Goal: Task Accomplishment & Management: Manage account settings

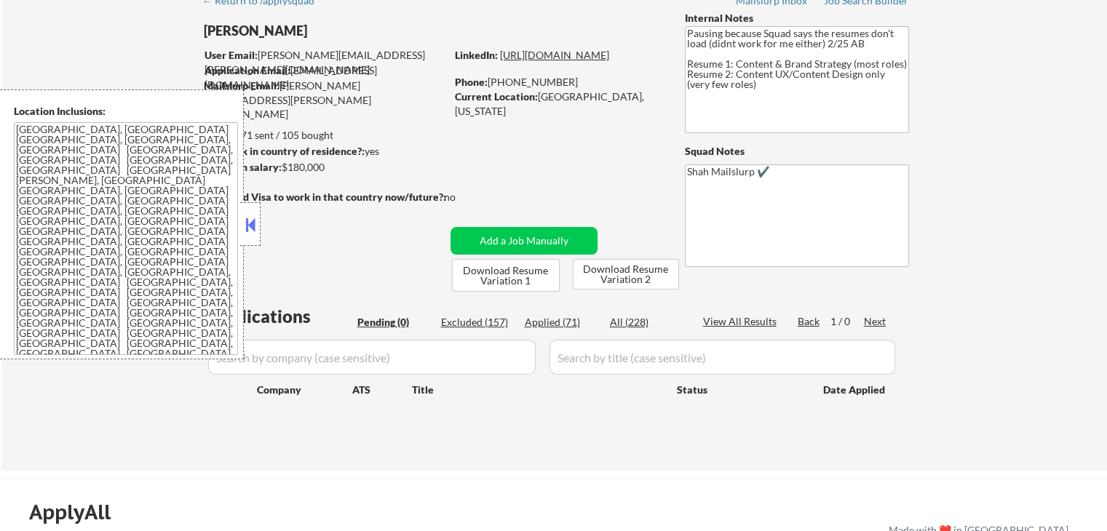
scroll to position [73, 0]
click at [540, 327] on div "Applied (71)" at bounding box center [561, 322] width 73 height 15
select select ""applied""
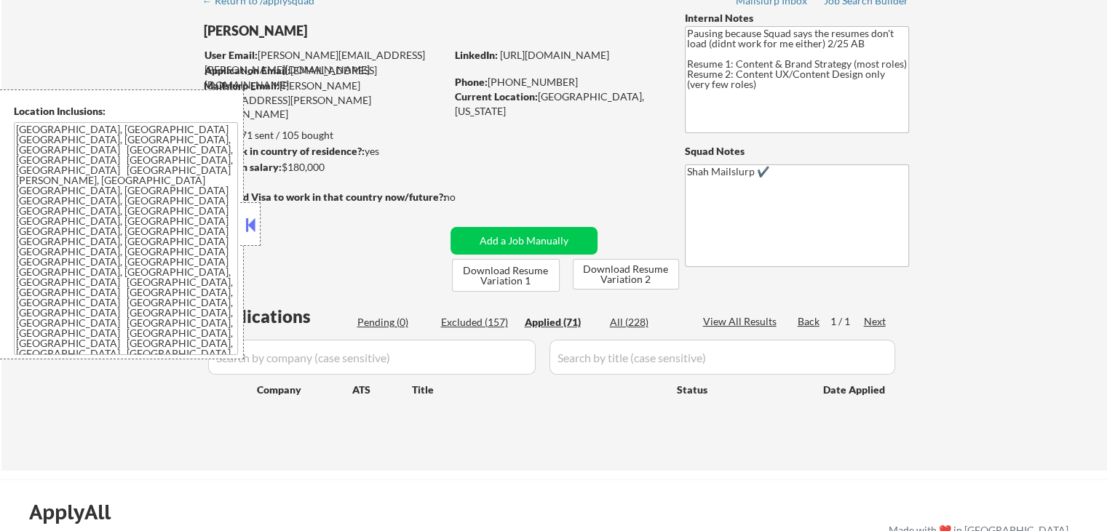
select select ""applied""
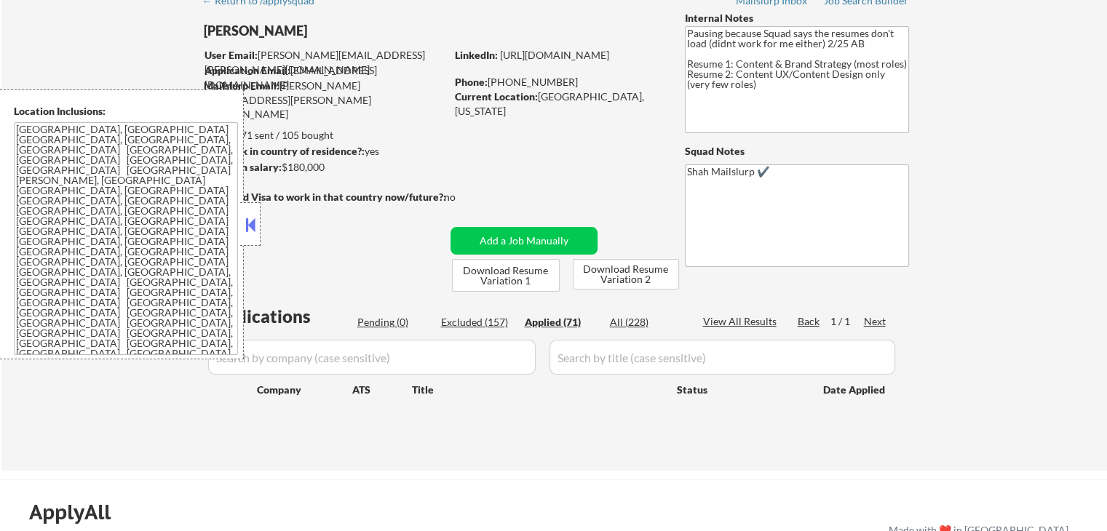
select select ""applied""
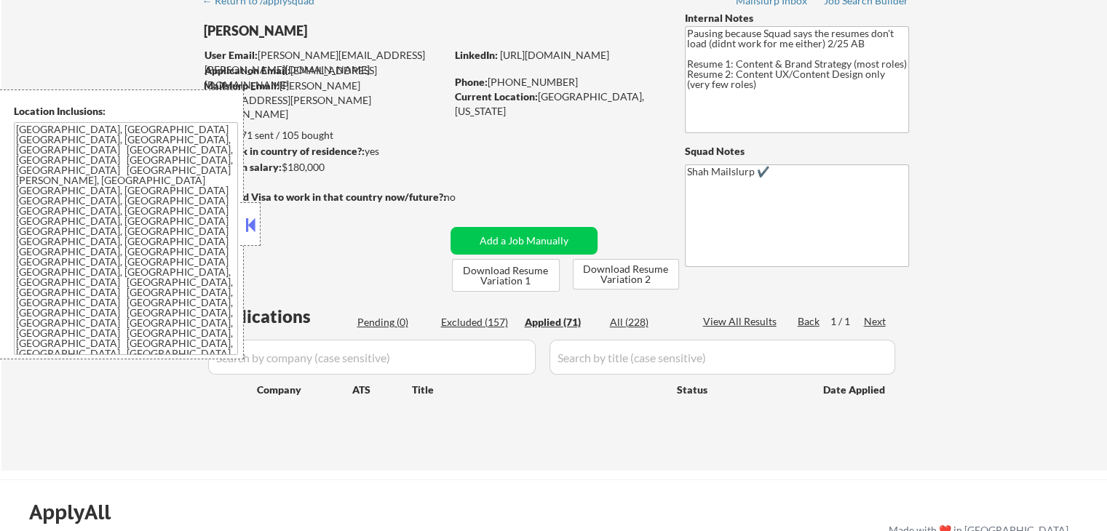
select select ""applied""
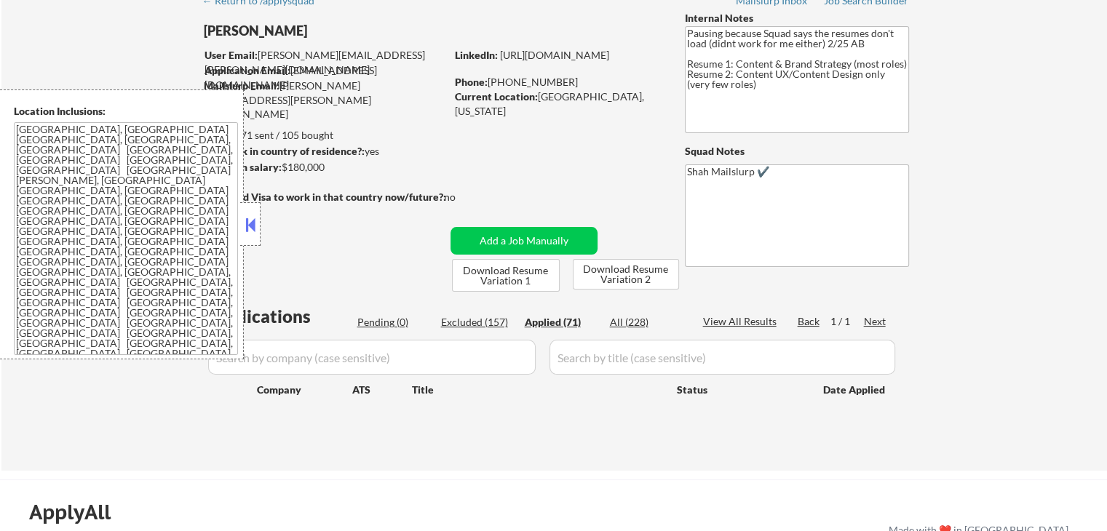
select select ""applied""
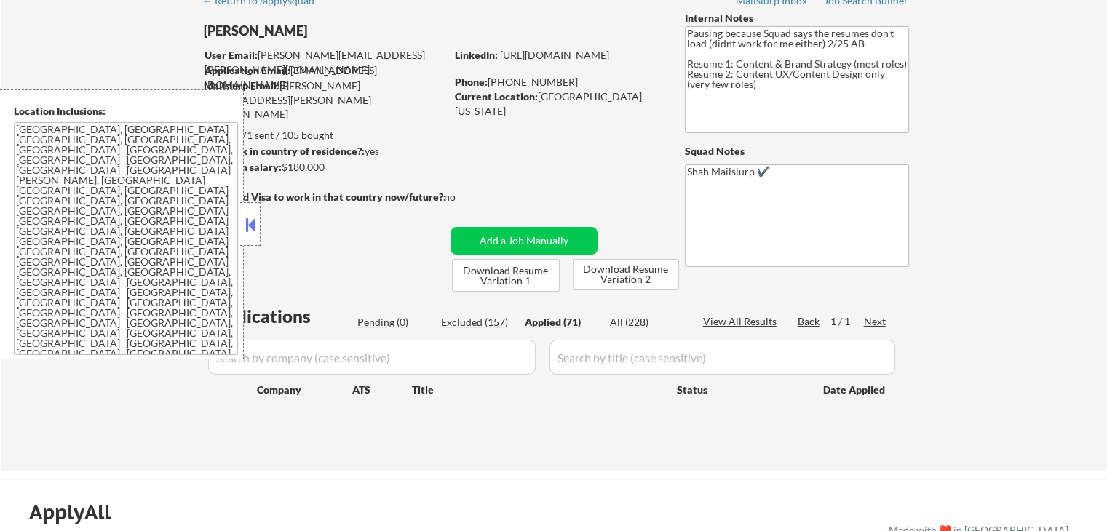
select select ""applied""
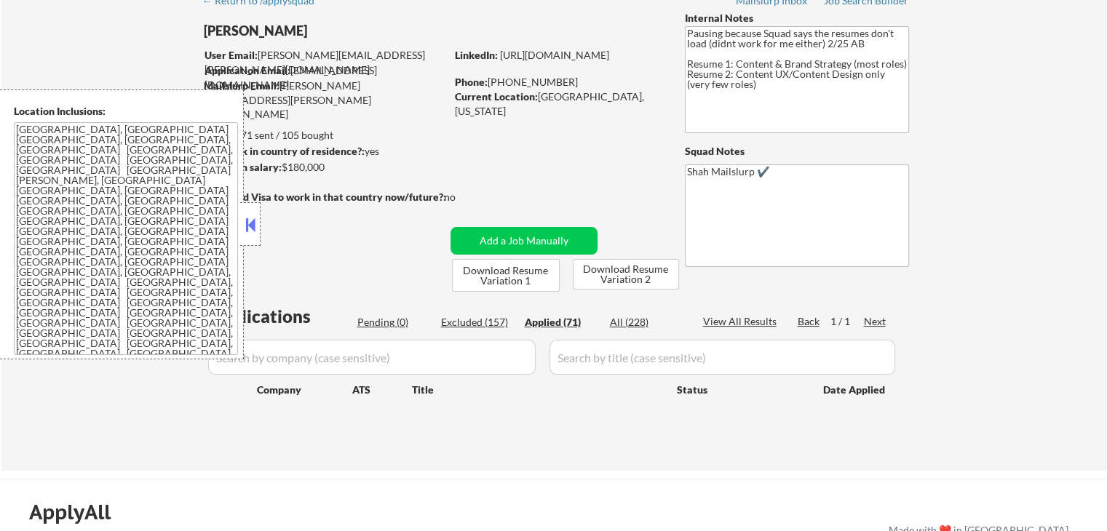
select select ""applied""
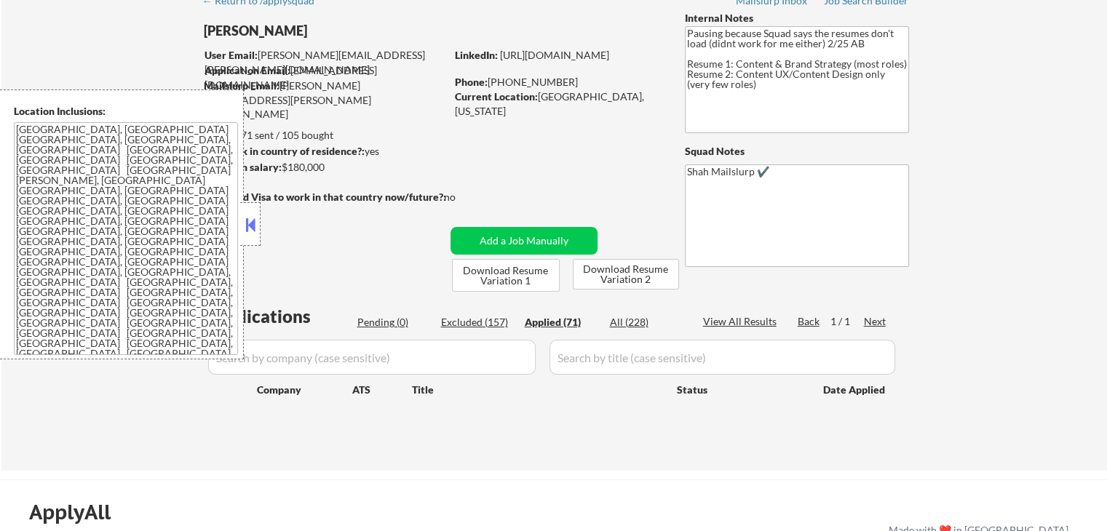
select select ""applied""
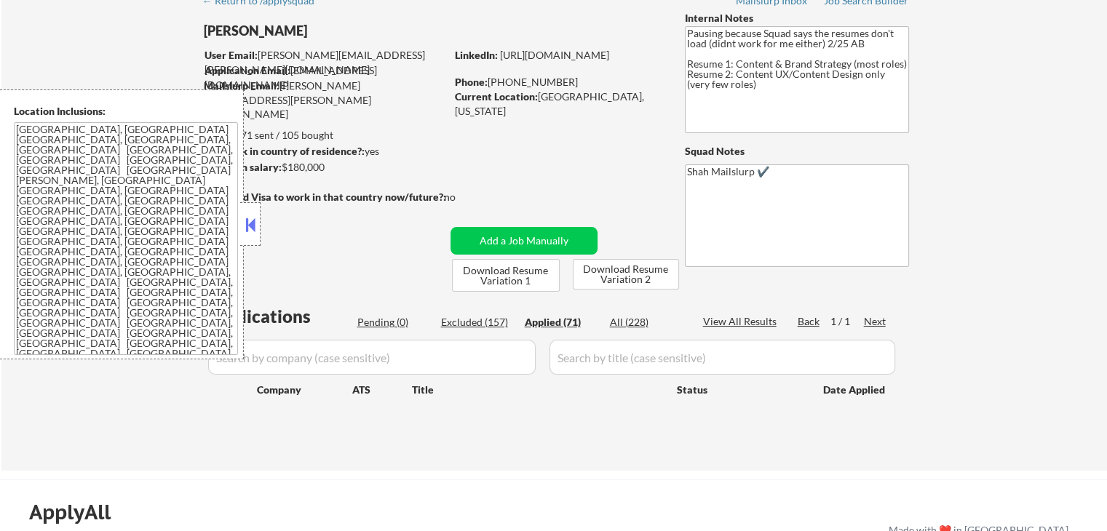
select select ""applied""
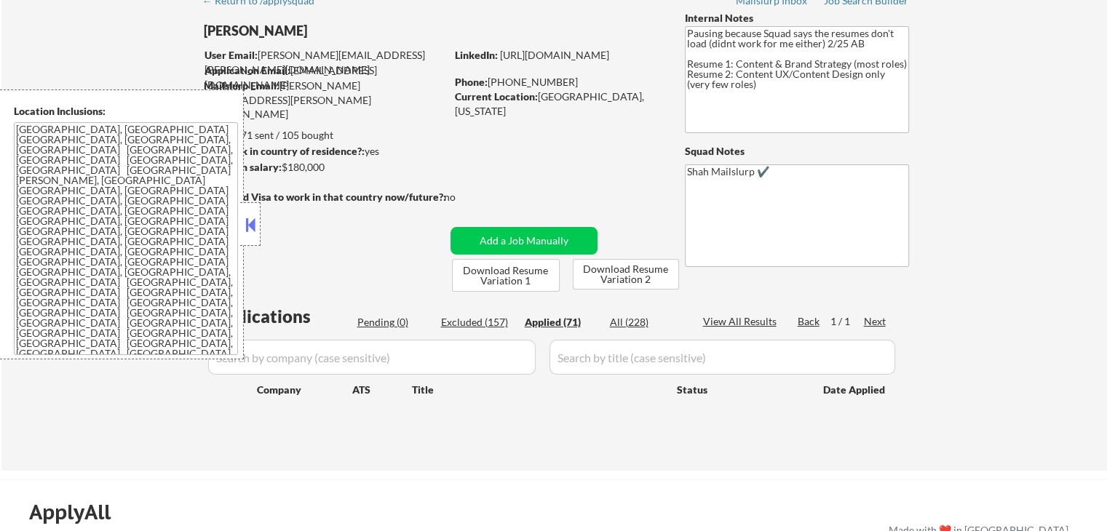
select select ""applied""
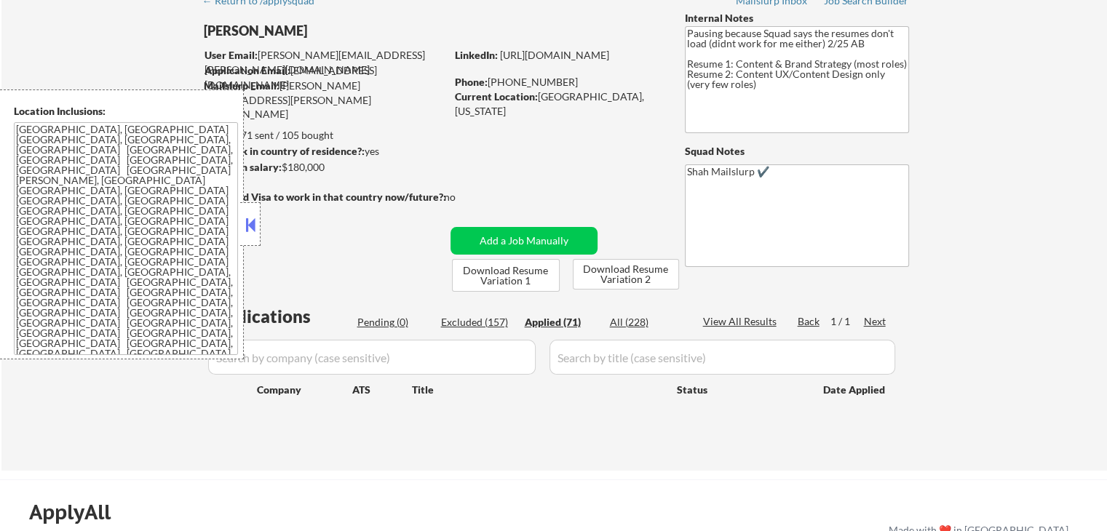
select select ""applied""
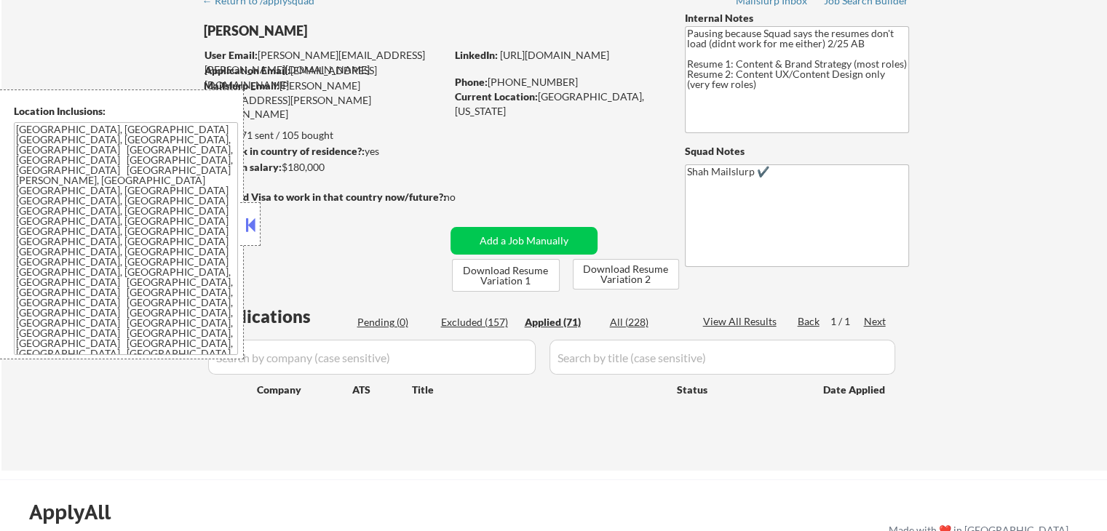
select select ""applied""
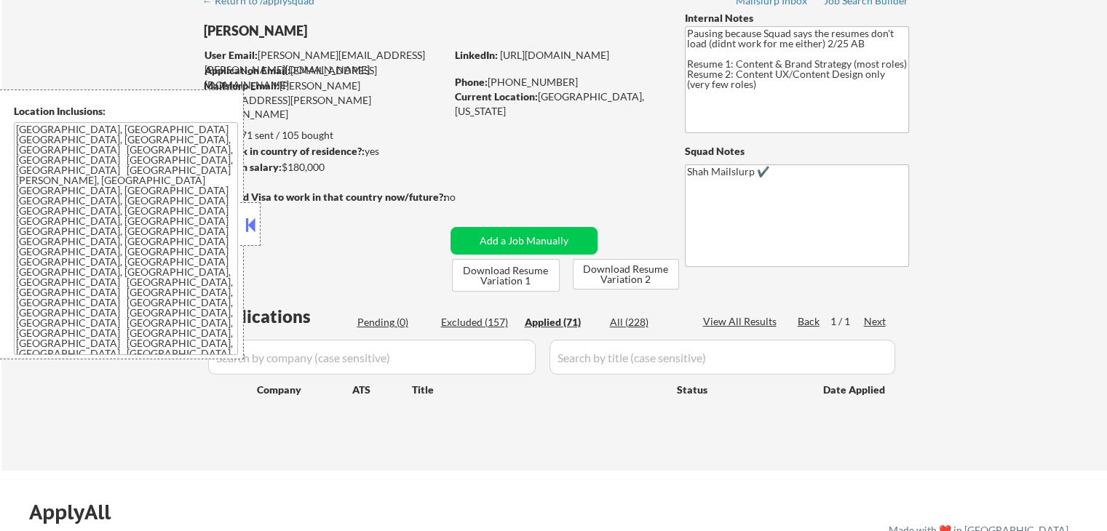
select select ""applied""
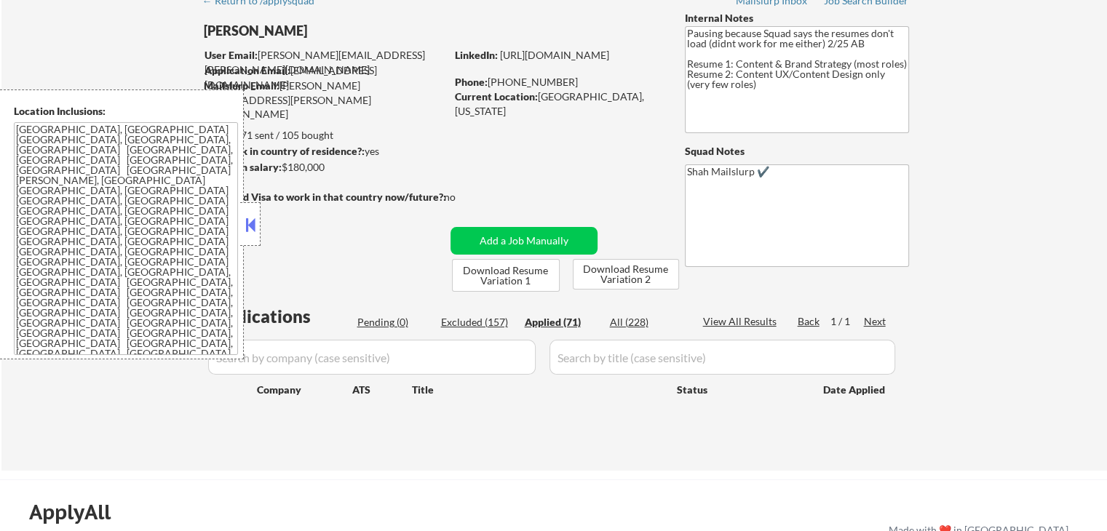
select select ""applied""
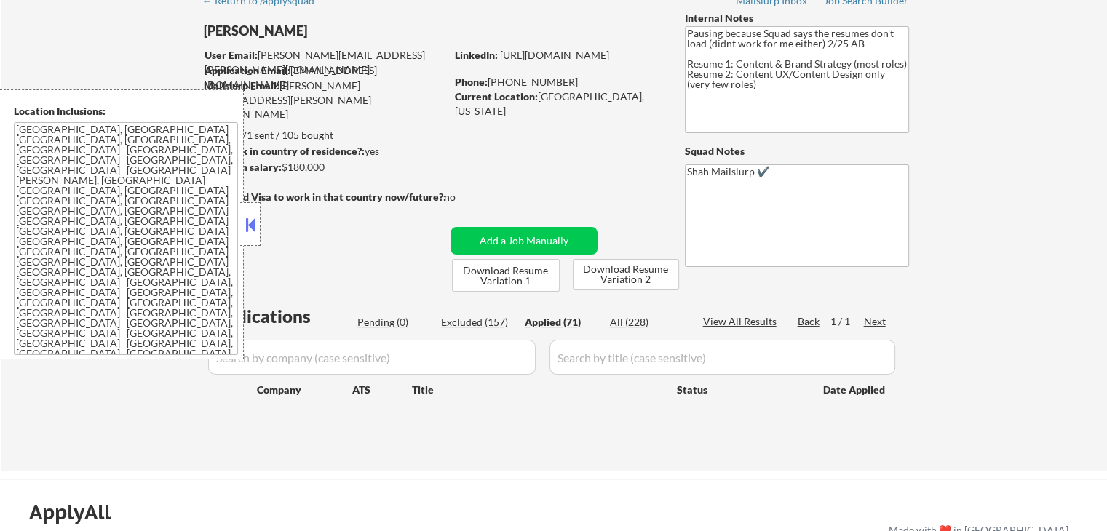
select select ""applied""
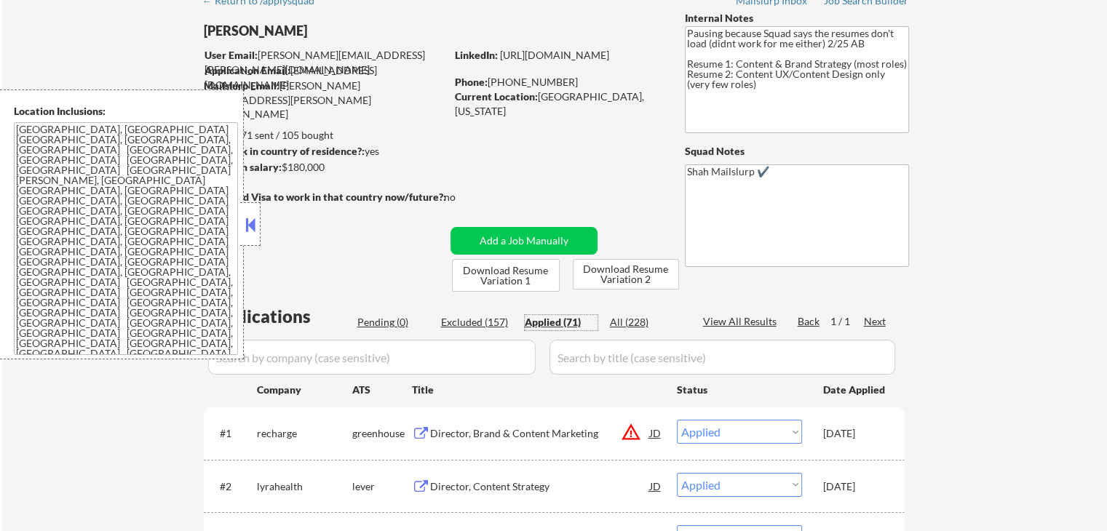
scroll to position [146, 0]
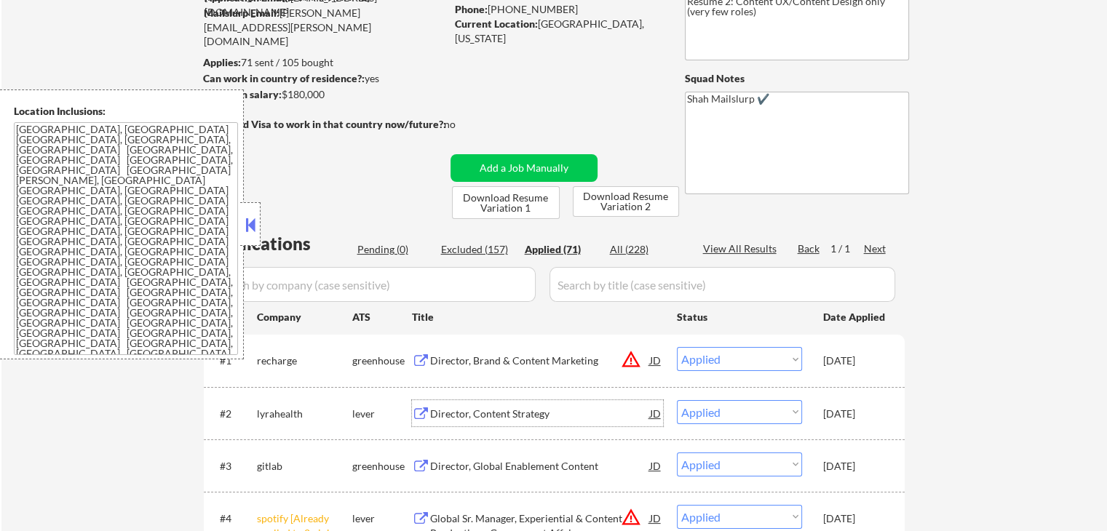
click at [435, 407] on div "Director, Content Strategy" at bounding box center [540, 414] width 220 height 15
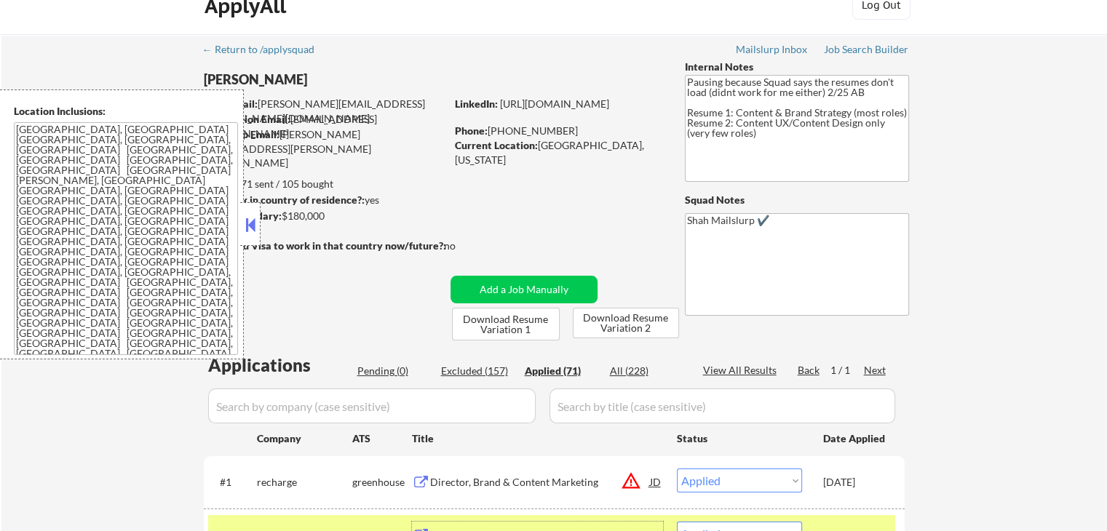
scroll to position [0, 0]
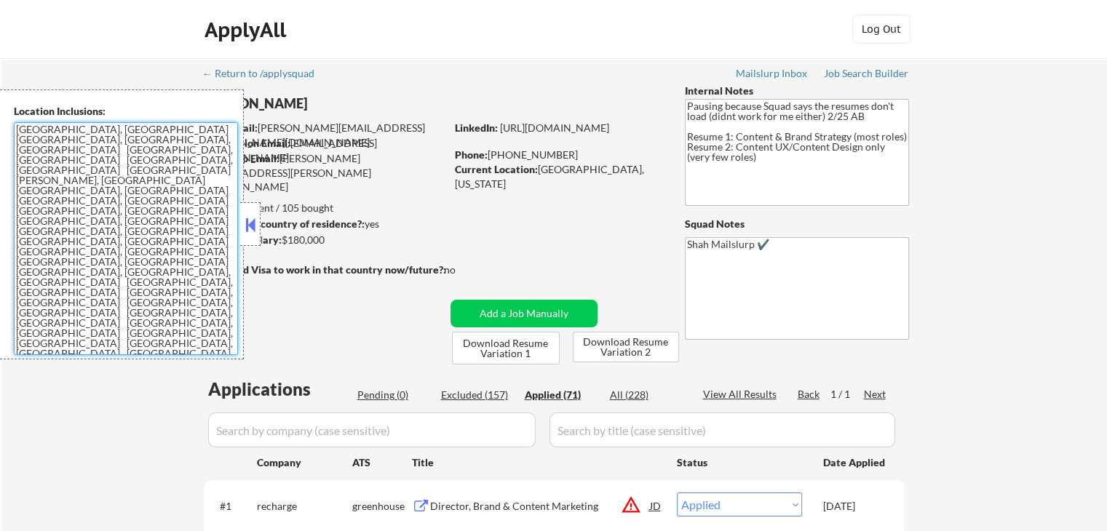
click at [175, 132] on textarea "[GEOGRAPHIC_DATA], [GEOGRAPHIC_DATA] [GEOGRAPHIC_DATA], [GEOGRAPHIC_DATA], [GEO…" at bounding box center [126, 238] width 224 height 233
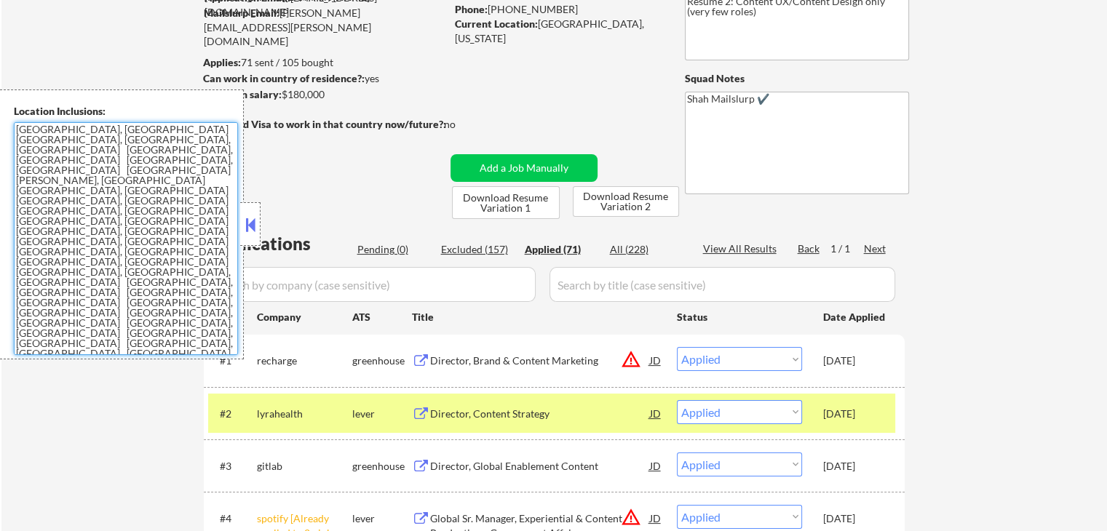
scroll to position [218, 0]
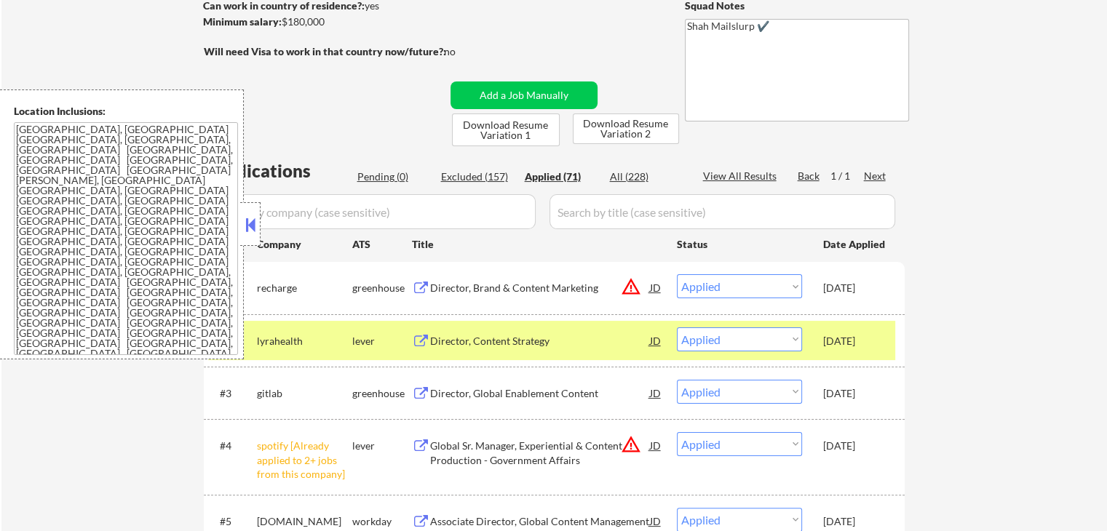
click at [413, 288] on button at bounding box center [421, 289] width 18 height 14
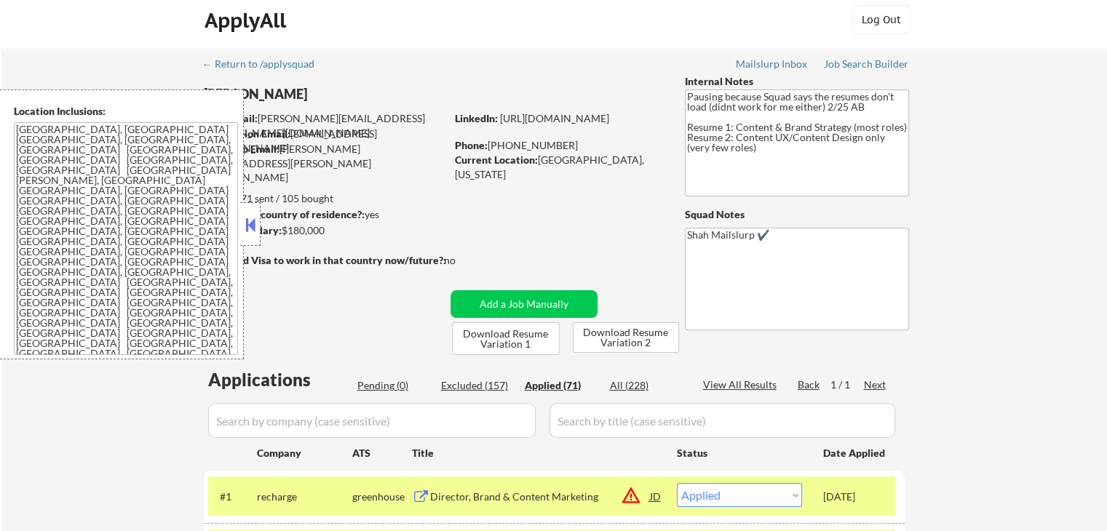
scroll to position [73, 0]
